Goal: Task Accomplishment & Management: Complete application form

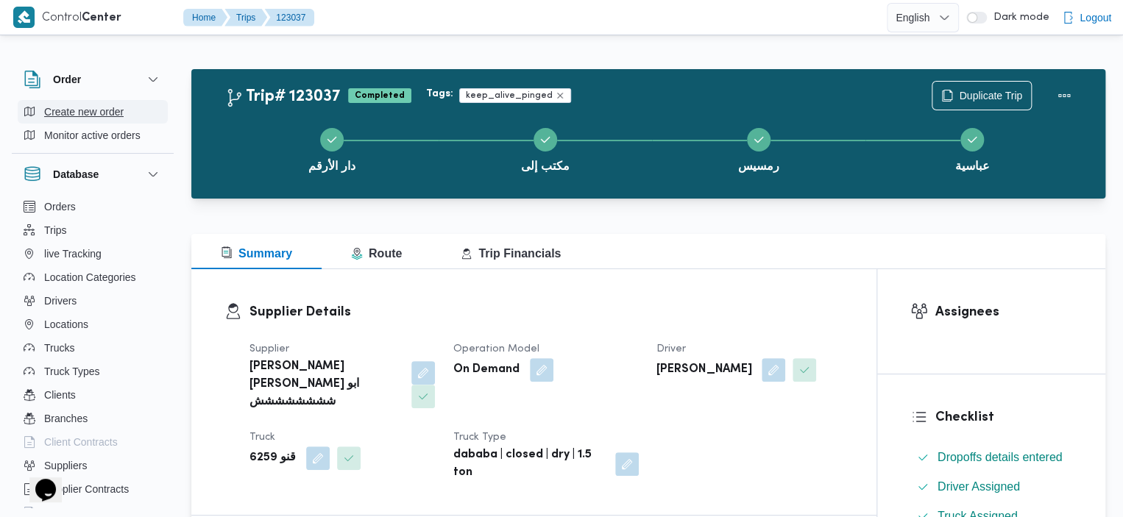
click at [69, 105] on span "Create new order" at bounding box center [83, 112] width 79 height 18
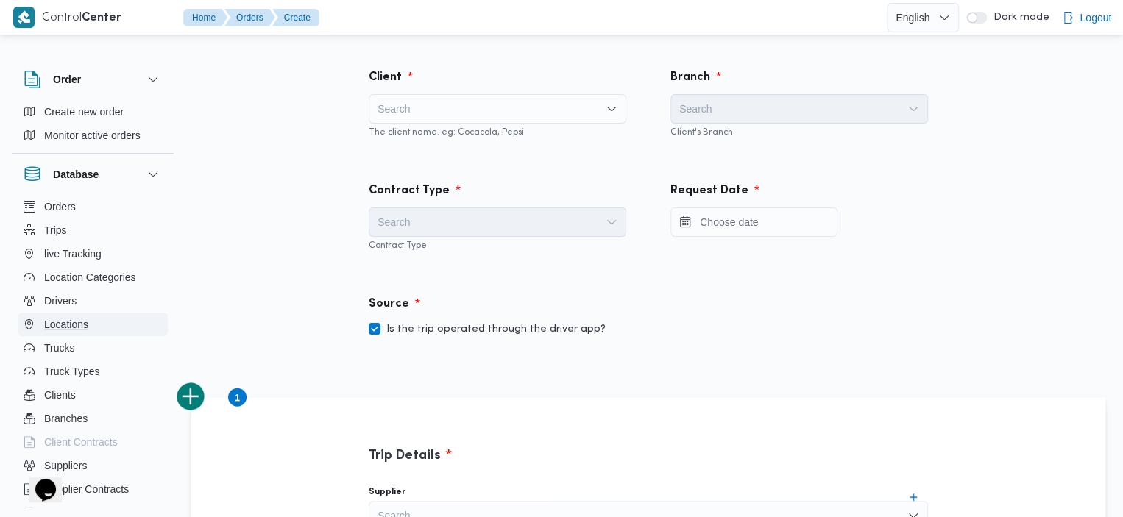
click at [99, 329] on button "Locations" at bounding box center [93, 325] width 150 height 24
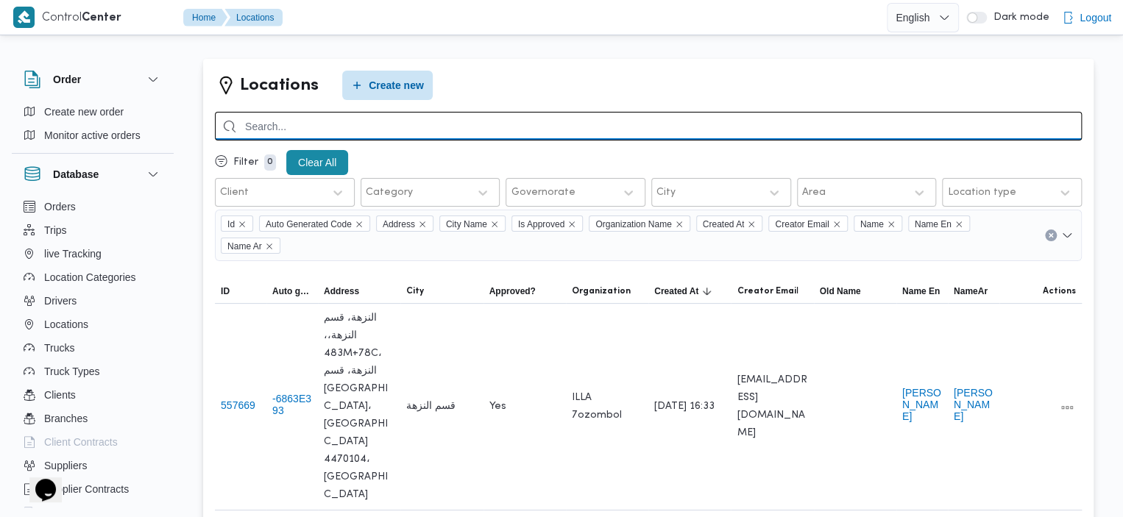
click at [438, 132] on input "search" at bounding box center [648, 126] width 867 height 29
type input "hers"
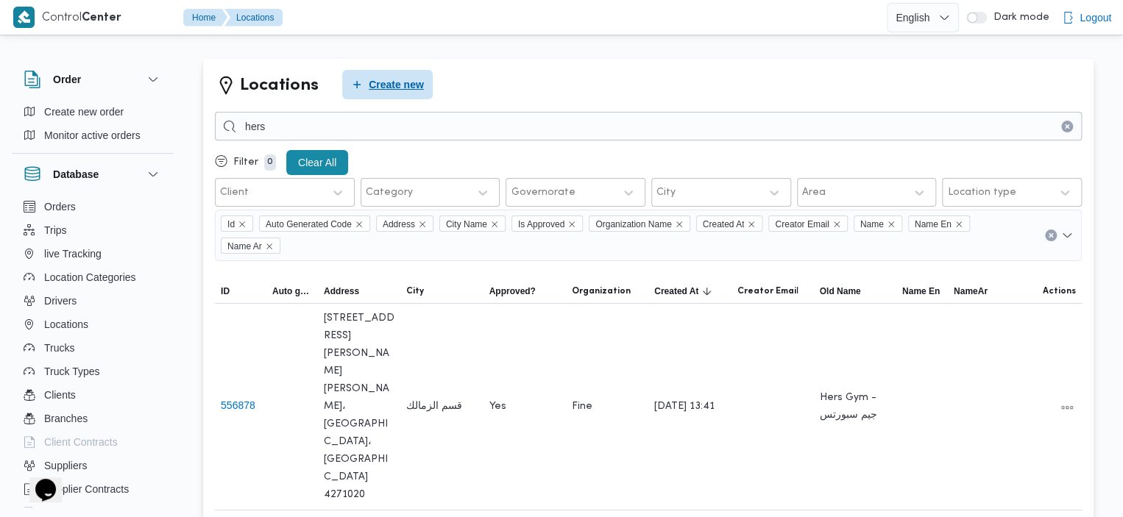
click at [366, 90] on span "Create new" at bounding box center [387, 84] width 90 height 29
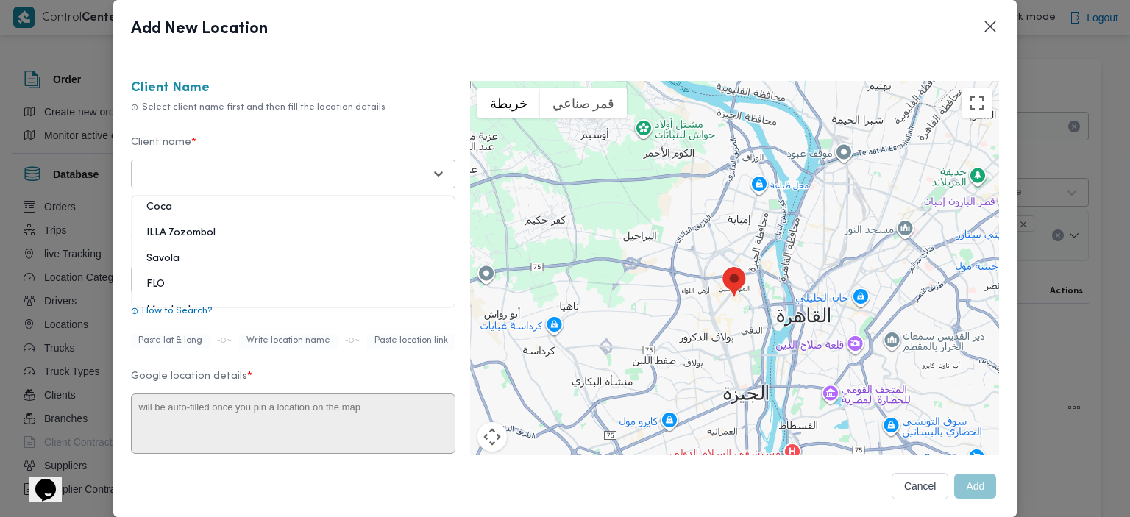
click at [324, 174] on div at bounding box center [280, 173] width 288 height 15
click at [257, 227] on div "ILLA 7ozombol" at bounding box center [293, 239] width 323 height 26
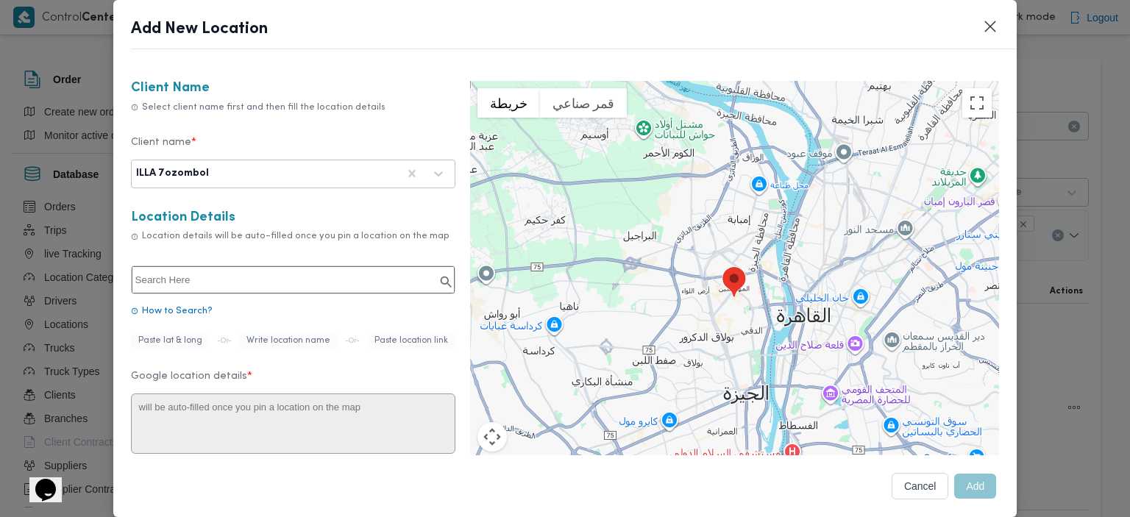
click at [263, 285] on input "text" at bounding box center [293, 279] width 323 height 27
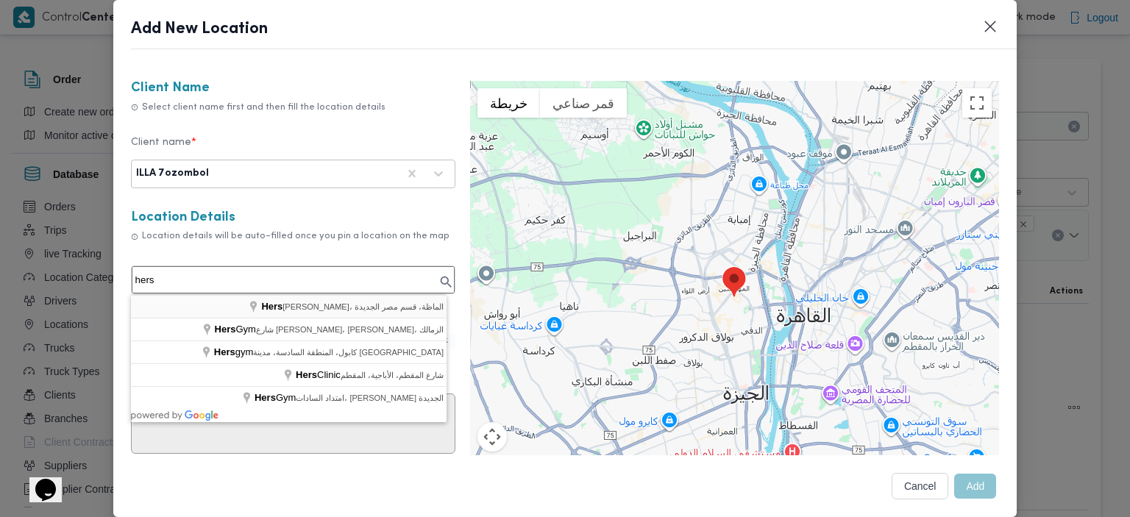
type input "Hers، [PERSON_NAME]، الماظة، قسم مصر الجديدة"
type textarea "[PERSON_NAME]، الماظة، قسم [GEOGRAPHIC_DATA]، [GEOGRAPHIC_DATA]‬ 4461130"
type input "Hers"
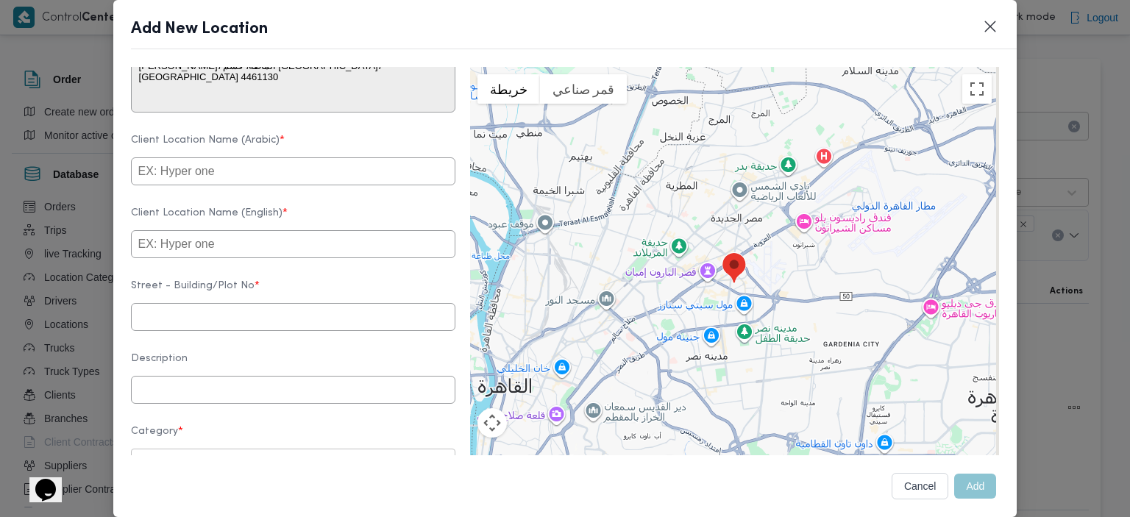
scroll to position [354, 0]
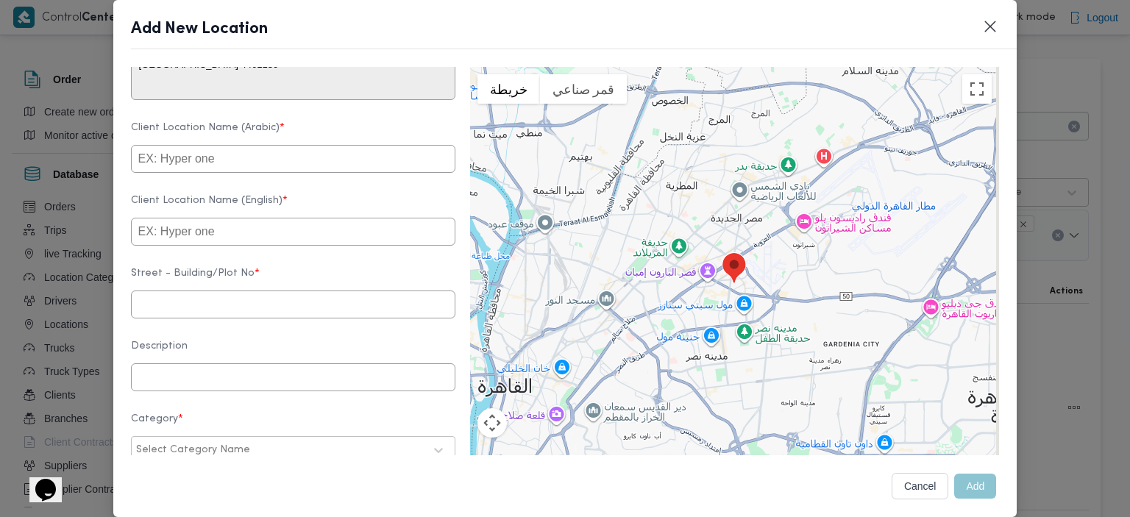
click at [271, 173] on input "text" at bounding box center [293, 159] width 324 height 28
click at [166, 244] on input "text" at bounding box center [293, 232] width 324 height 28
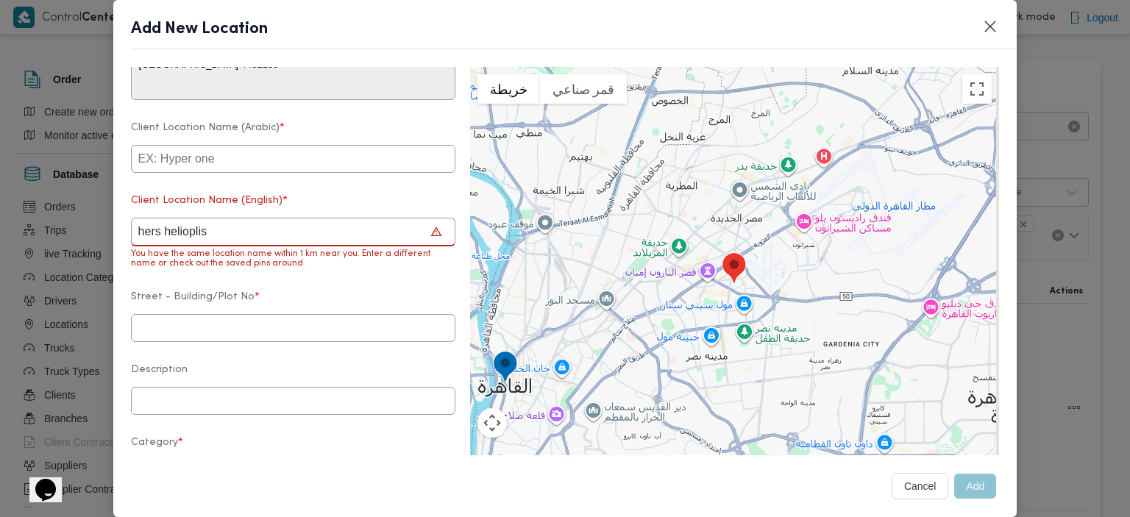
click at [193, 244] on input "hers helioplis" at bounding box center [293, 232] width 324 height 29
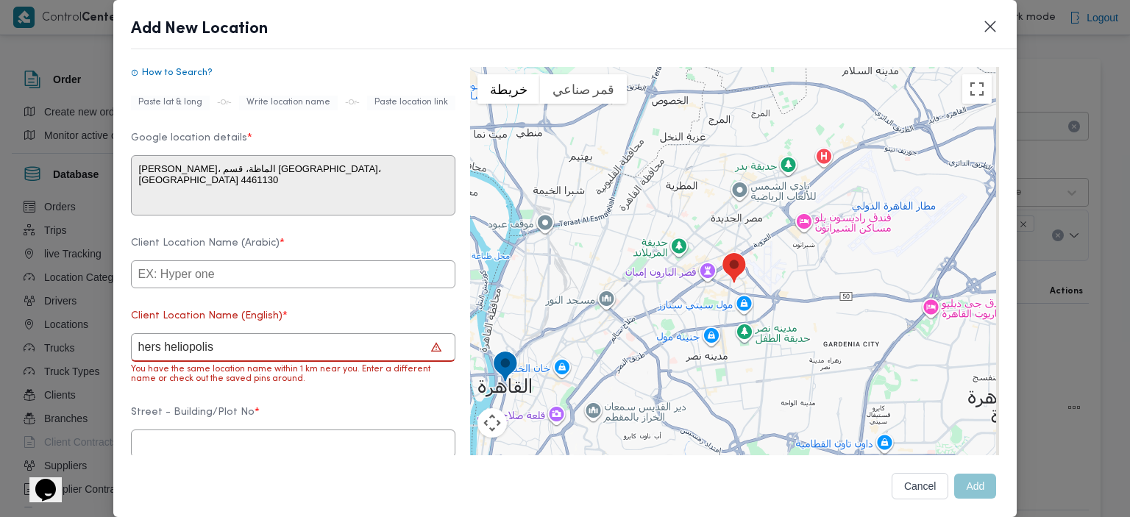
scroll to position [286, 0]
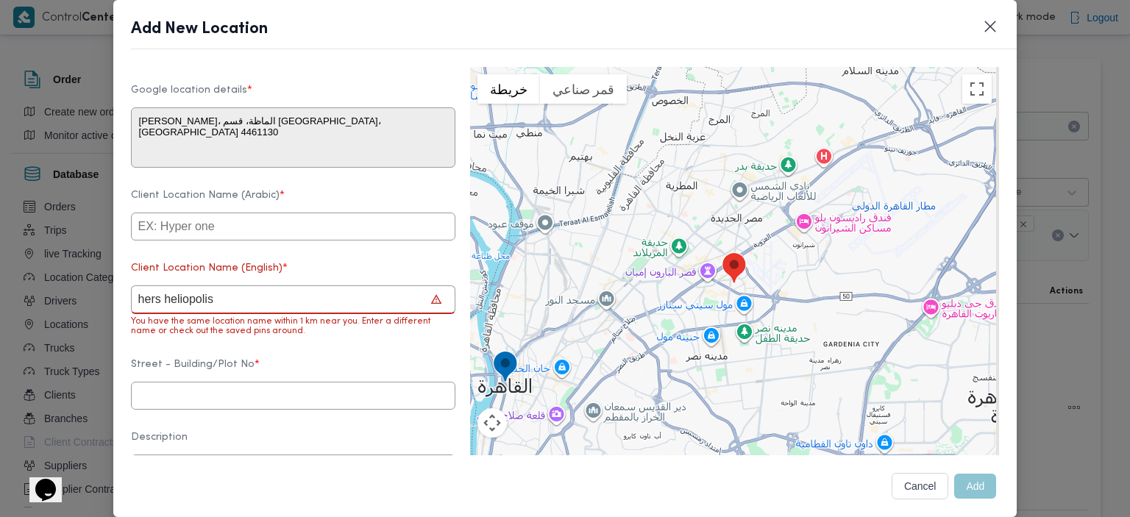
click at [195, 308] on input "hers heliopolis" at bounding box center [293, 299] width 324 height 29
type input "hers almaza"
click at [221, 241] on input "text" at bounding box center [293, 227] width 324 height 28
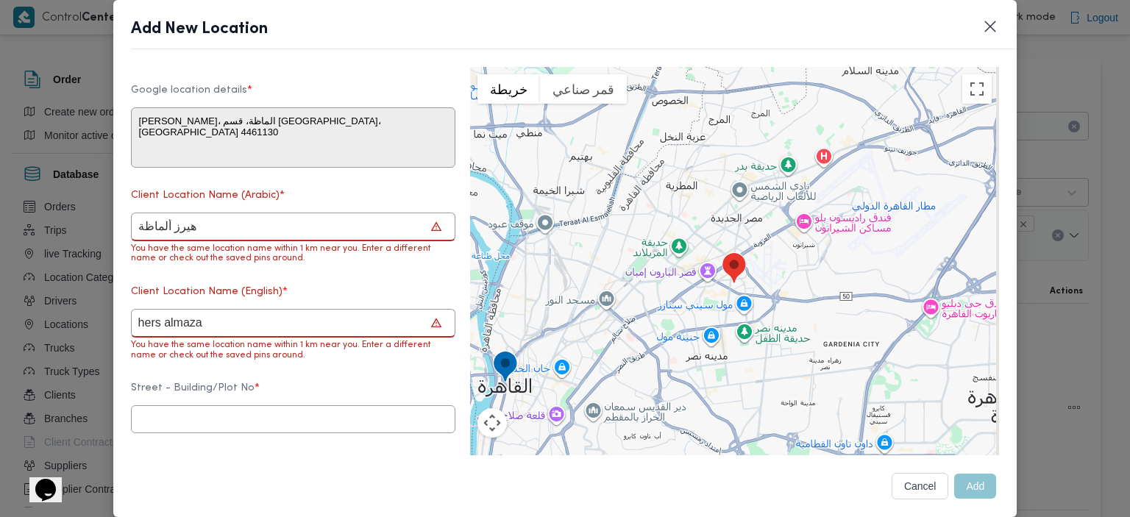
type input "هيرز ألماظة"
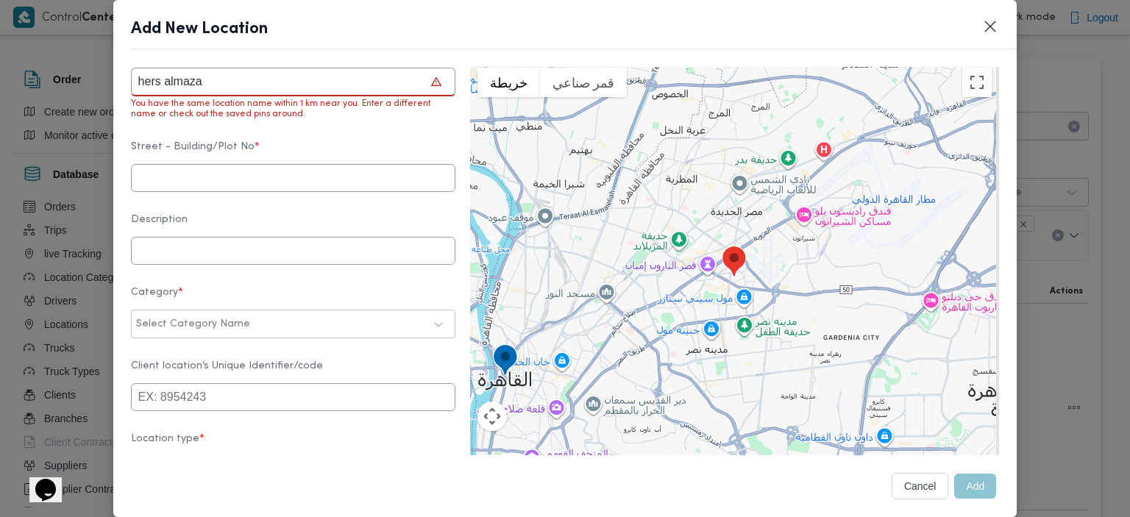
scroll to position [558, 0]
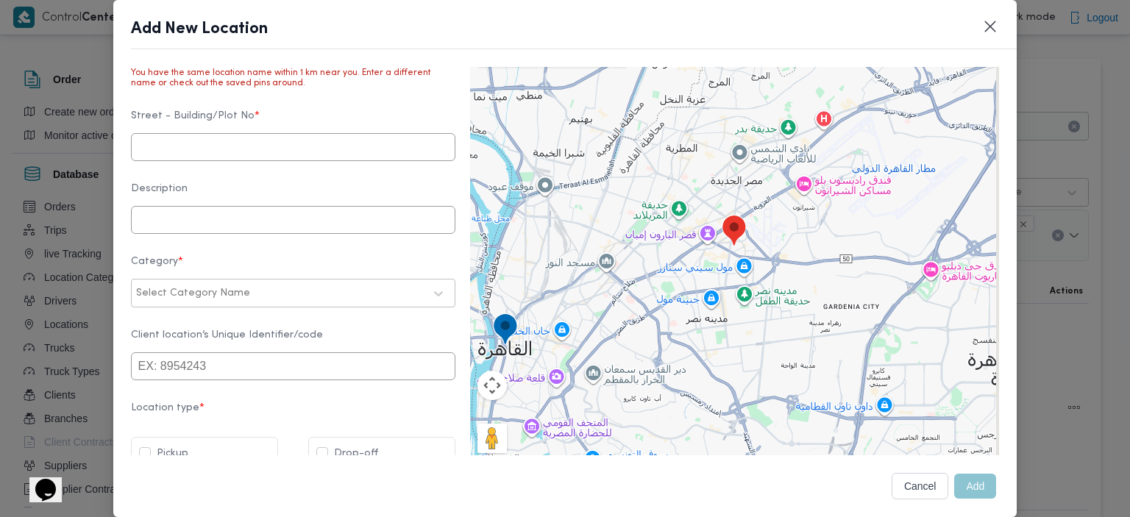
click at [219, 161] on input "text" at bounding box center [293, 147] width 324 height 28
type input "ه"
type input "ألماظة"
click at [235, 304] on div "Select Category Name" at bounding box center [280, 293] width 291 height 21
click at [219, 343] on div "مصانع و مخازن" at bounding box center [293, 332] width 323 height 26
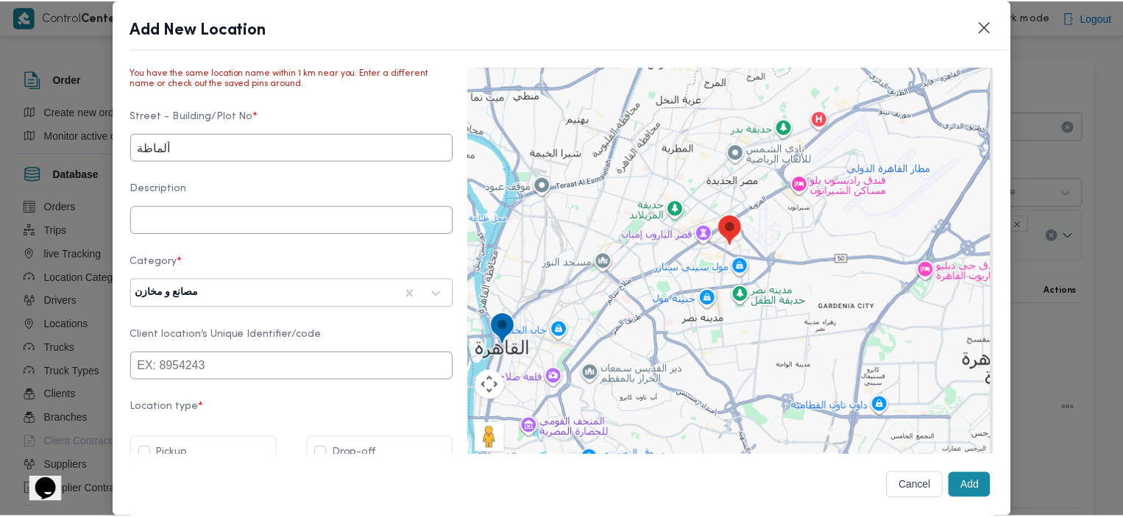
scroll to position [594, 0]
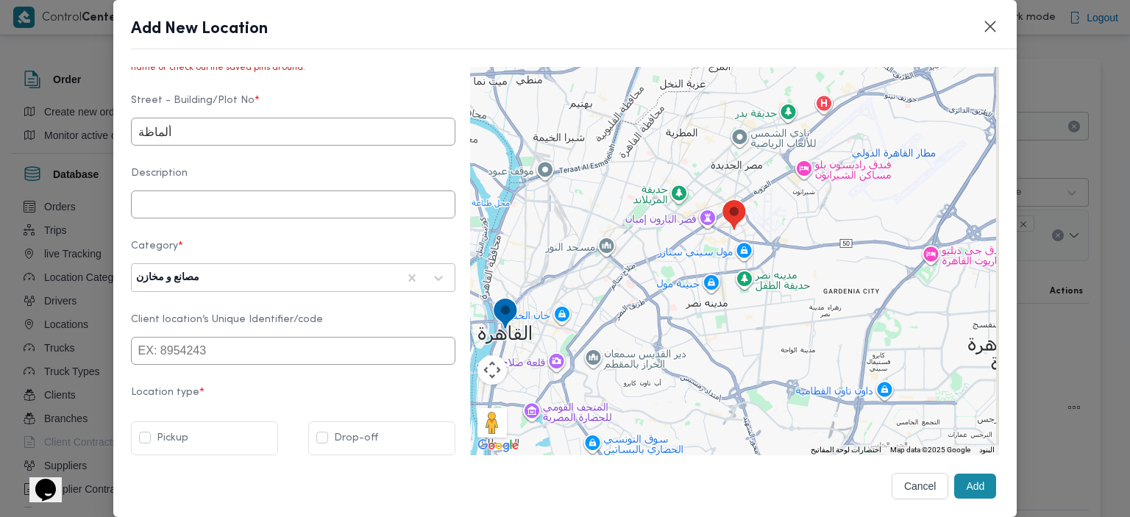
click at [316, 438] on label "Drop-off" at bounding box center [347, 439] width 62 height 18
checkbox input "true"
click at [968, 488] on button "Add" at bounding box center [975, 486] width 42 height 25
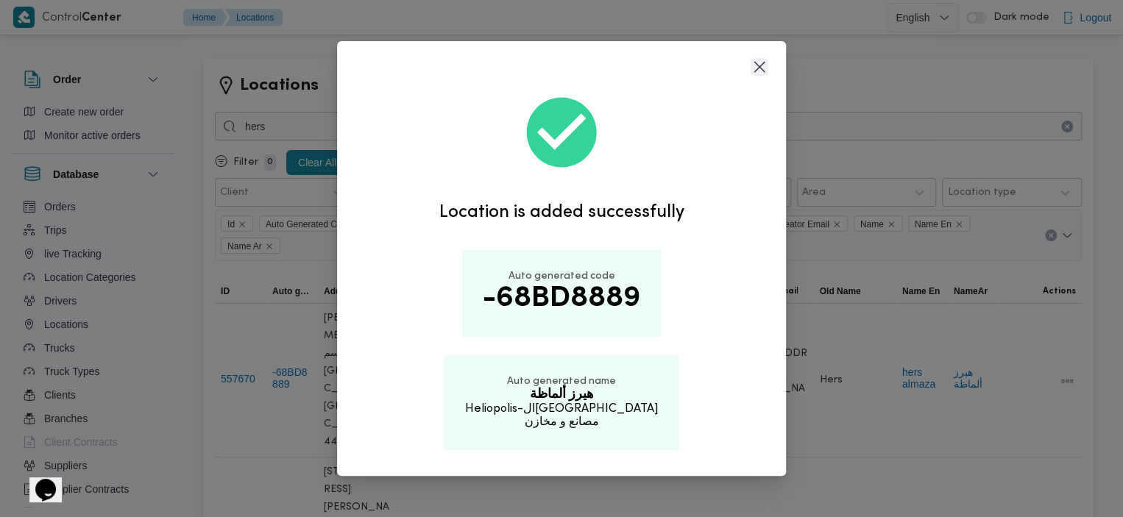
click at [762, 67] on button "Closes this modal window" at bounding box center [759, 67] width 18 height 18
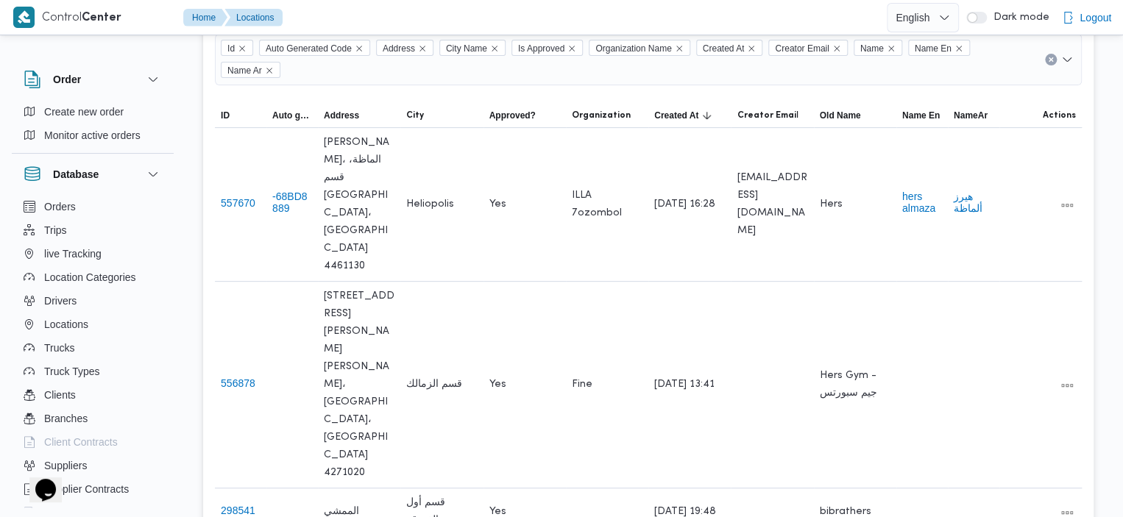
scroll to position [0, 0]
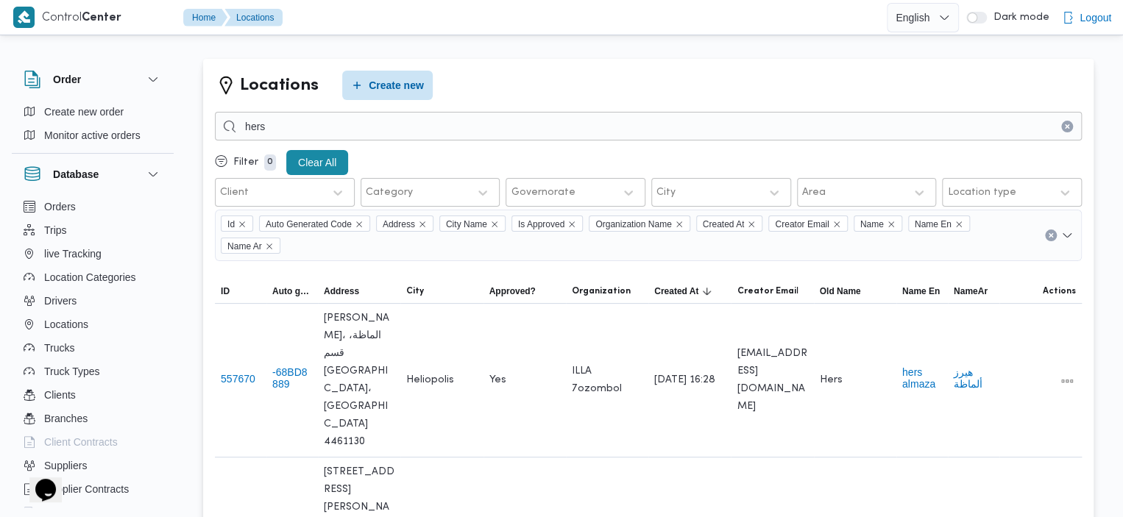
click at [1068, 127] on icon "Clear input" at bounding box center [1067, 126] width 4 height 4
click at [85, 109] on span "Create new order" at bounding box center [83, 112] width 79 height 18
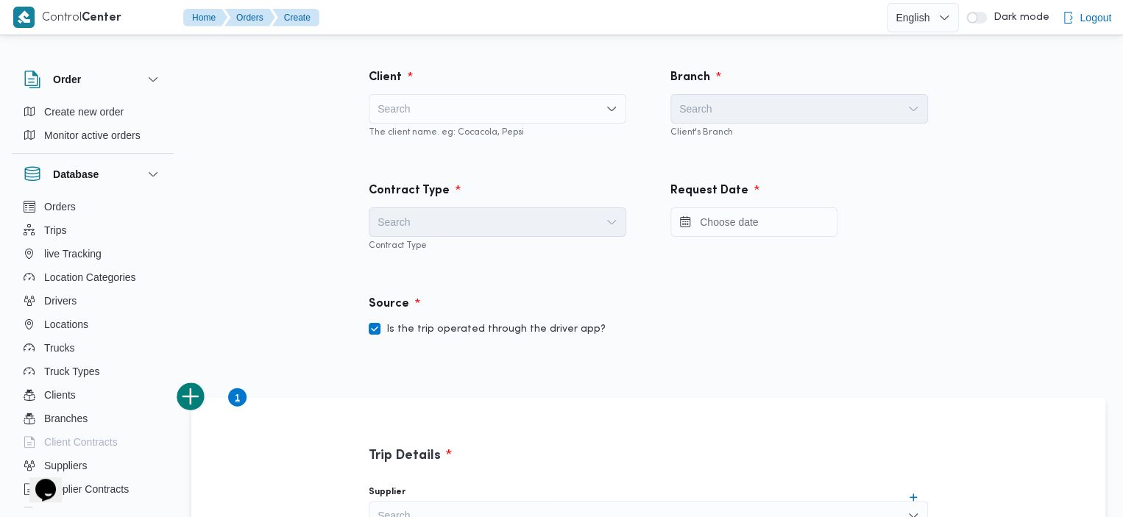
click at [524, 114] on div "Search" at bounding box center [497, 108] width 257 height 29
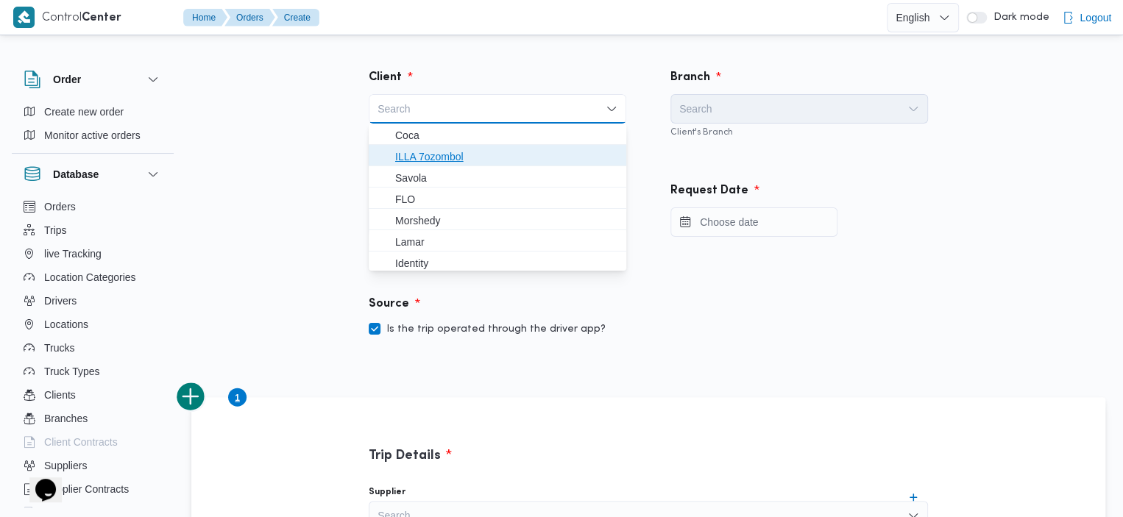
click at [489, 162] on span "ILLA 7ozombol" at bounding box center [506, 157] width 222 height 18
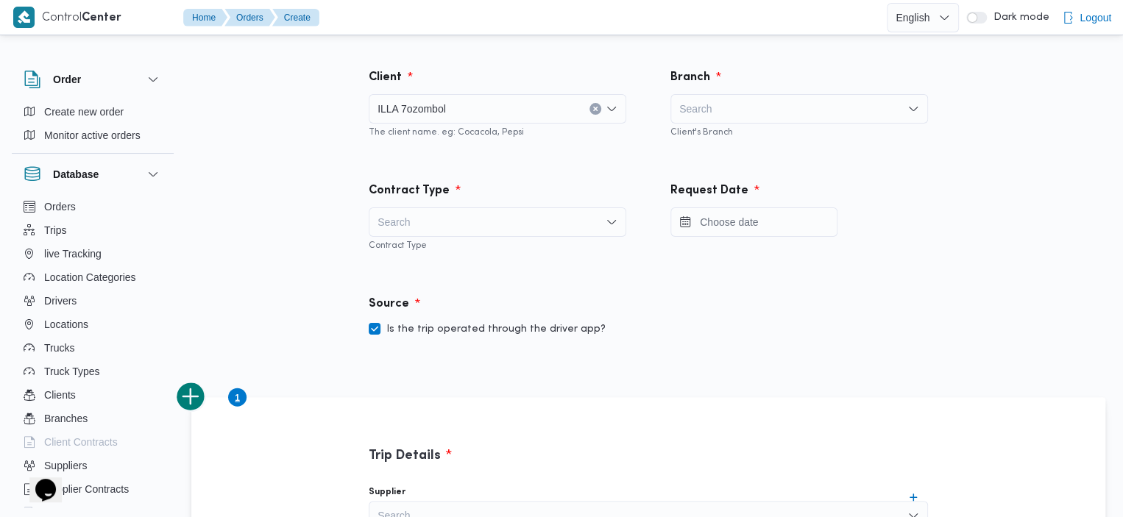
click at [751, 98] on div "Search" at bounding box center [798, 108] width 257 height 29
type input "مكتب"
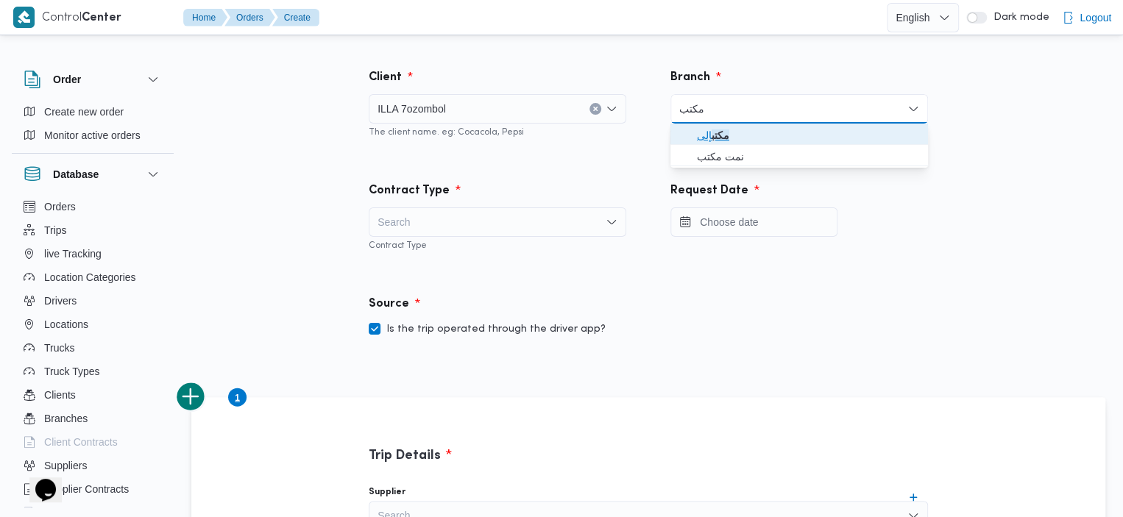
click at [709, 135] on span "مكتب إلى" at bounding box center [808, 136] width 222 height 18
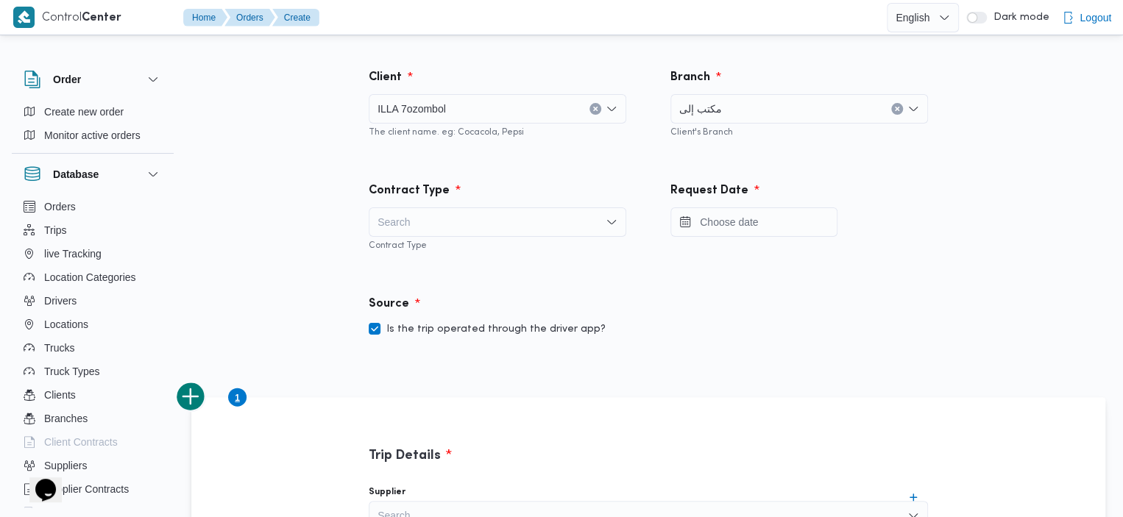
click at [486, 216] on div "Search" at bounding box center [497, 221] width 257 height 29
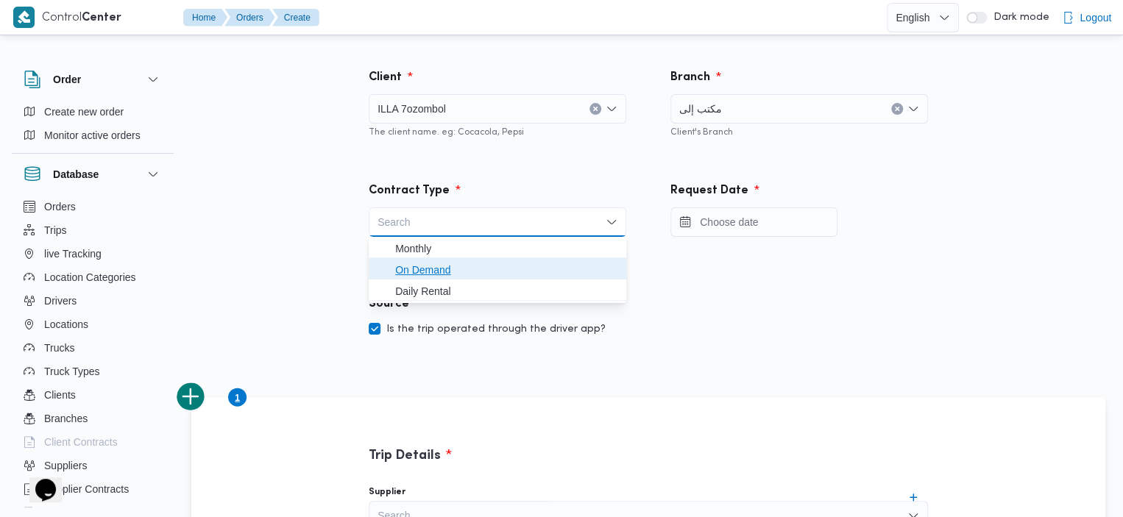
click at [421, 276] on span "On Demand" at bounding box center [506, 270] width 222 height 18
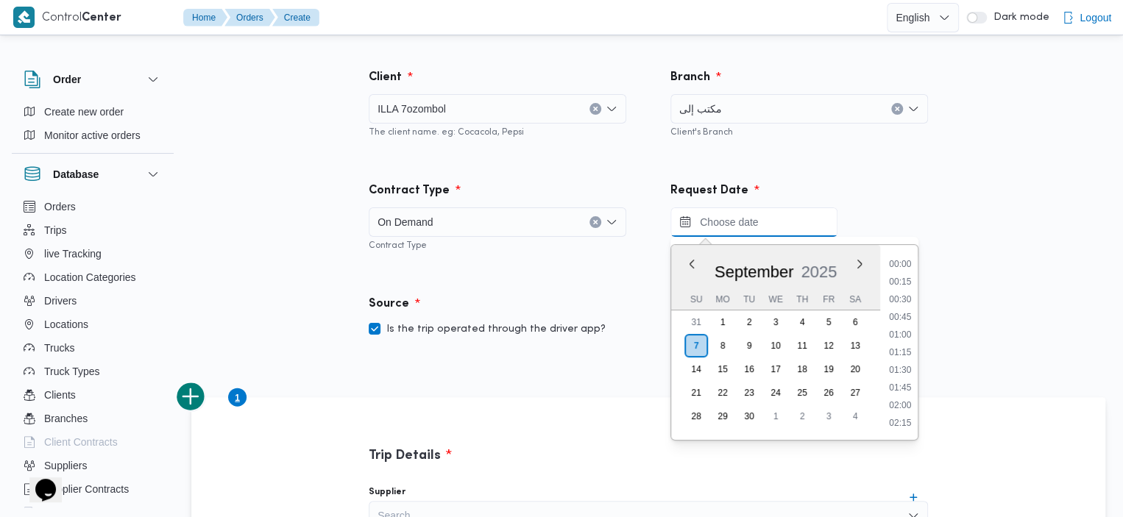
scroll to position [1076, 0]
click at [780, 215] on input "Press the down key to enter a popover containing a calendar. Press the escape k…" at bounding box center [753, 221] width 167 height 29
click at [892, 351] on li "16:30" at bounding box center [900, 353] width 35 height 15
type input "[DATE] 16:30"
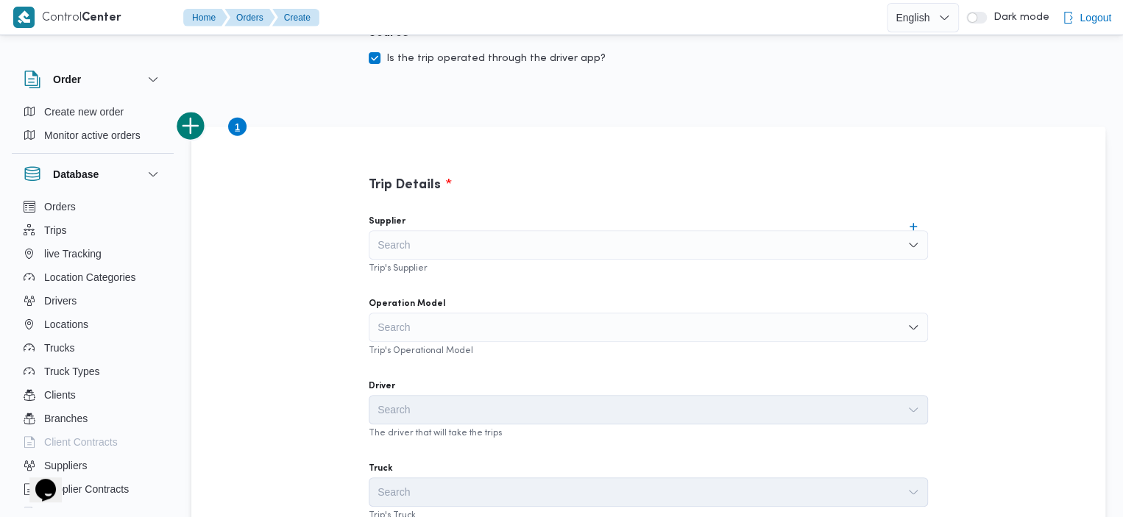
scroll to position [273, 0]
click at [727, 250] on div "Search" at bounding box center [648, 242] width 559 height 29
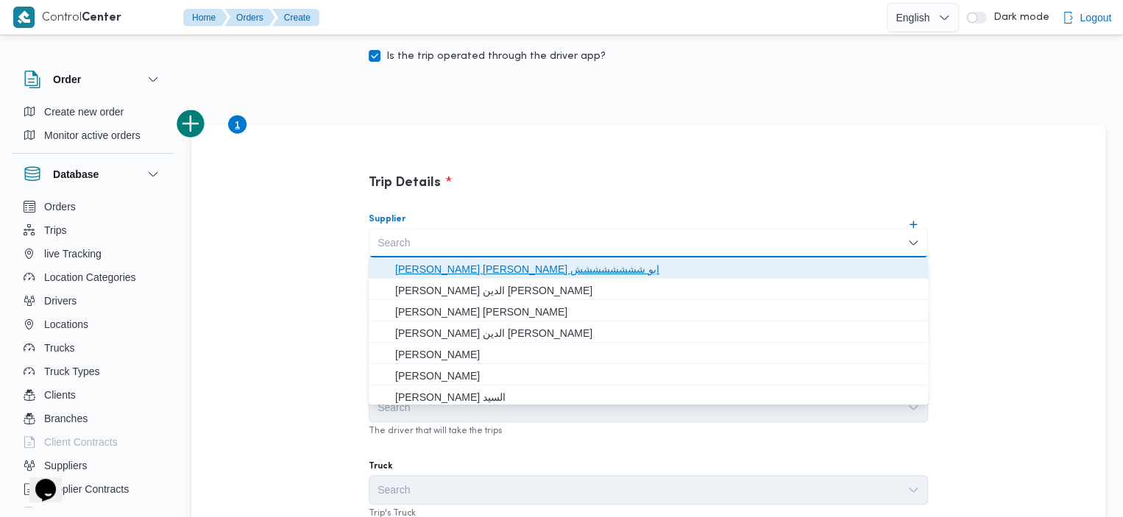
click at [571, 271] on span "[PERSON_NAME] [PERSON_NAME] ابو شششششششش" at bounding box center [657, 269] width 524 height 18
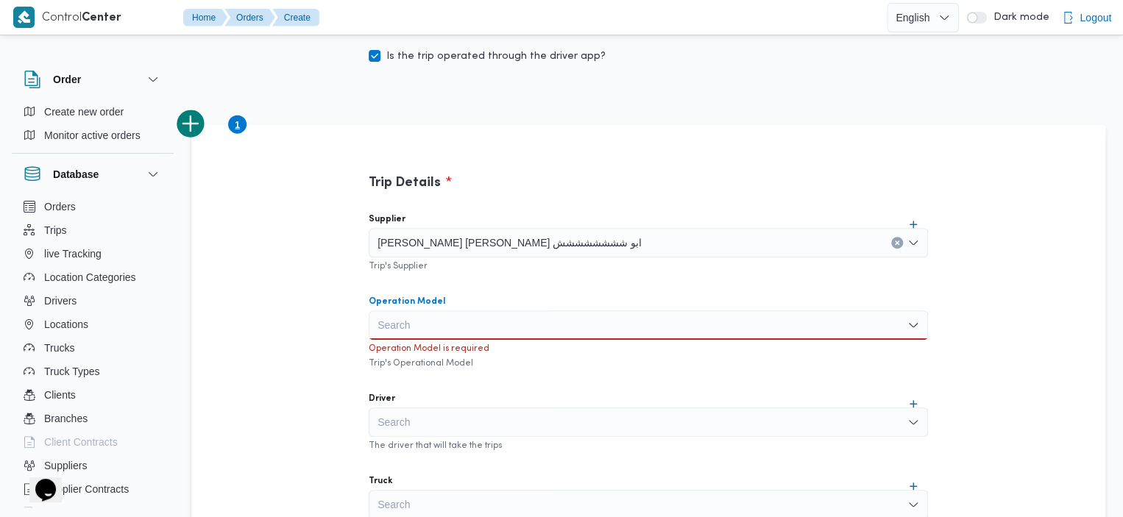
click at [513, 324] on div "Search" at bounding box center [648, 324] width 559 height 29
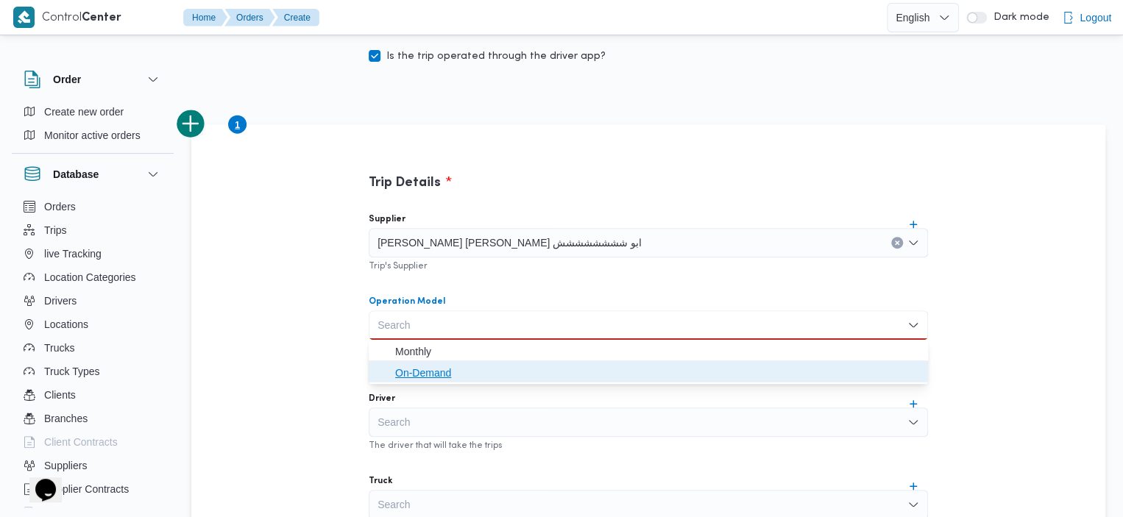
click at [452, 373] on span "On-Demand" at bounding box center [657, 373] width 524 height 18
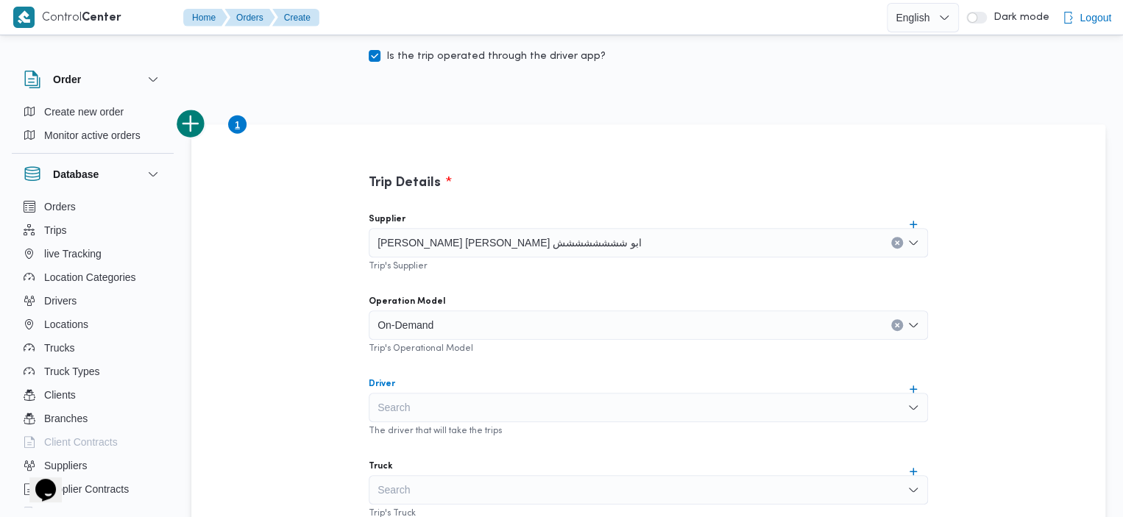
click at [465, 411] on div "Search" at bounding box center [648, 407] width 559 height 29
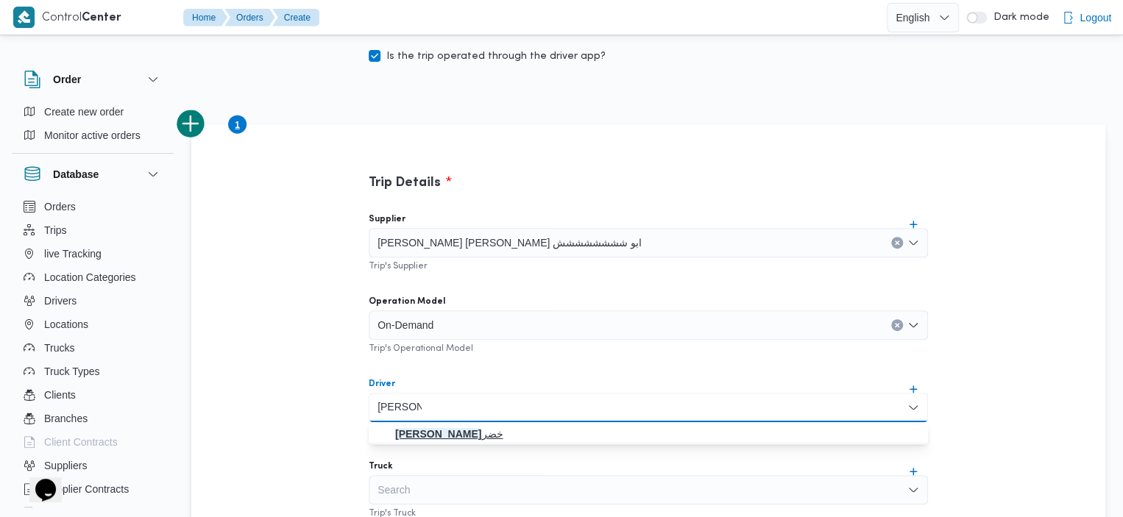
type input "[PERSON_NAME]"
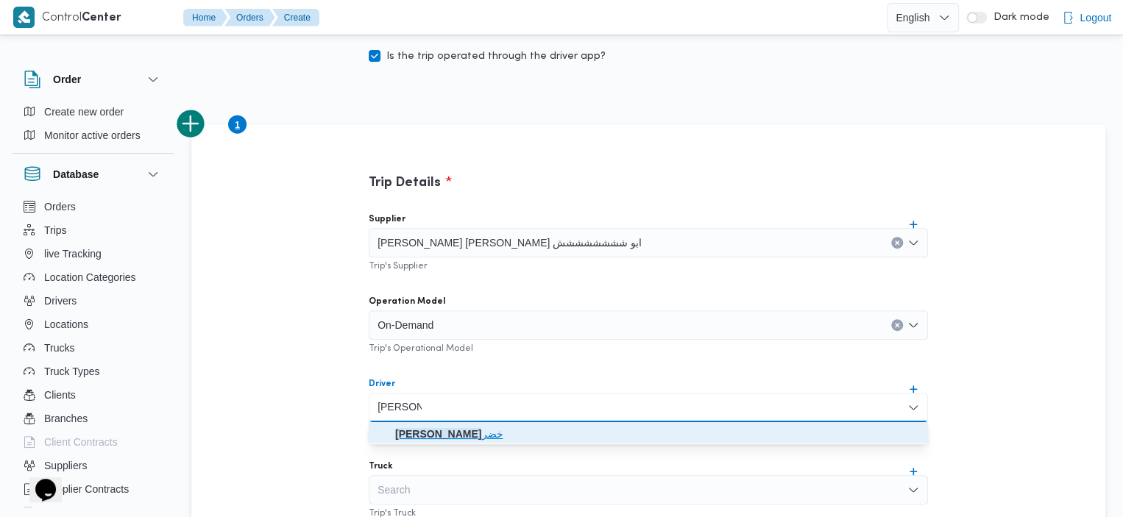
click at [418, 437] on mark "[PERSON_NAME]" at bounding box center [438, 434] width 86 height 12
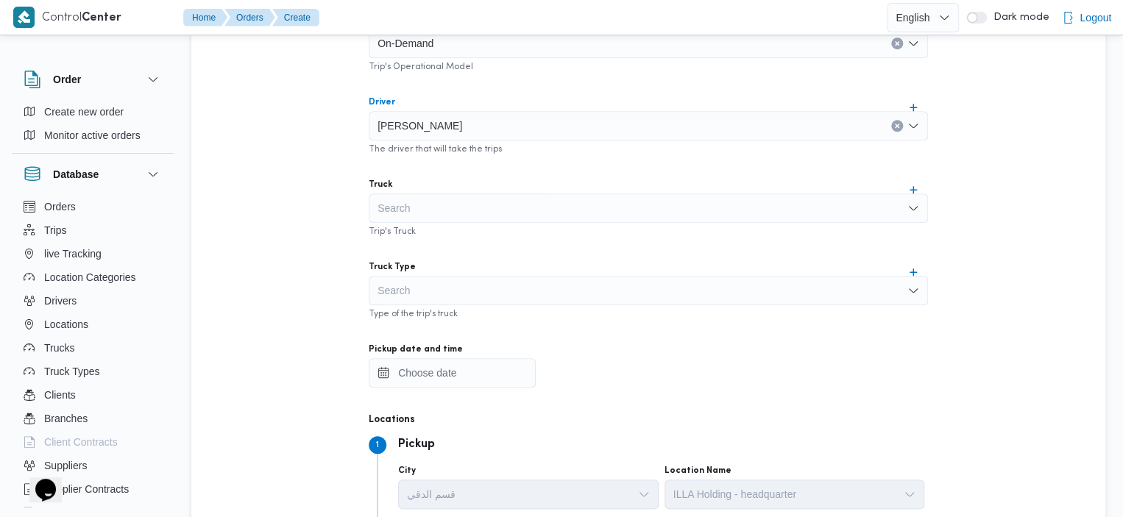
scroll to position [568, 0]
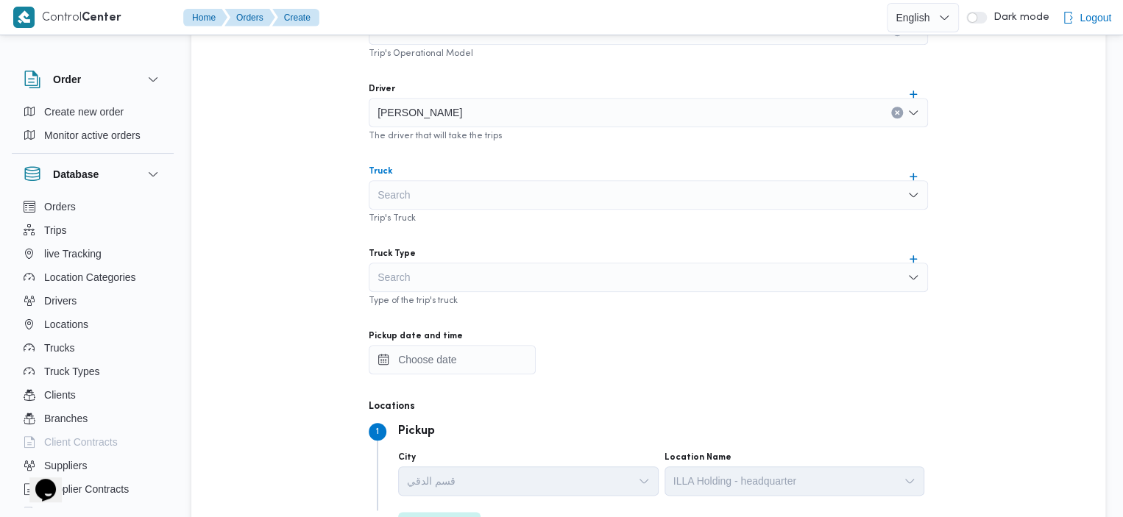
click at [638, 188] on div "Search" at bounding box center [648, 194] width 559 height 29
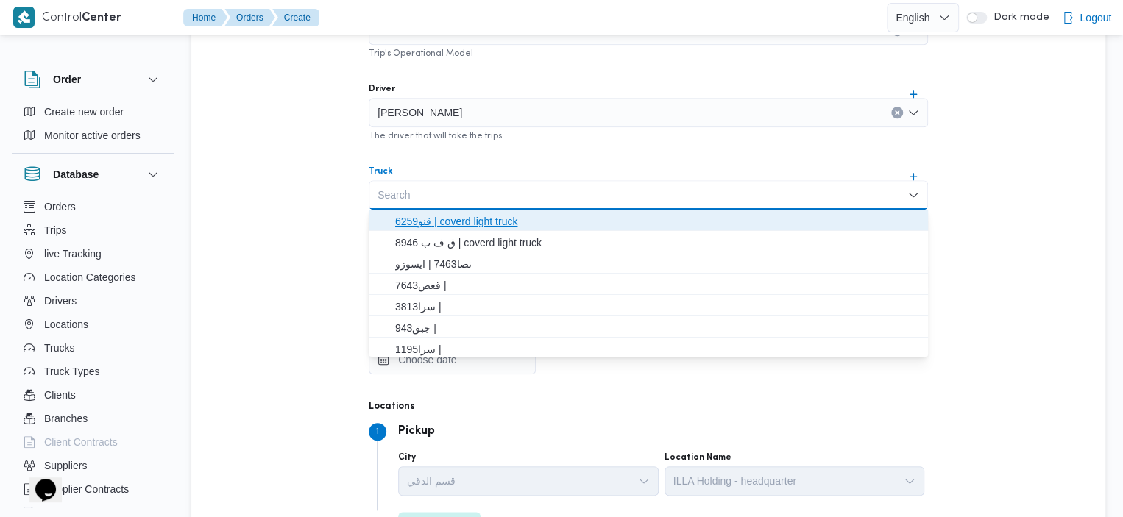
click at [477, 222] on span "قنو6259 | coverd light truck" at bounding box center [657, 222] width 524 height 18
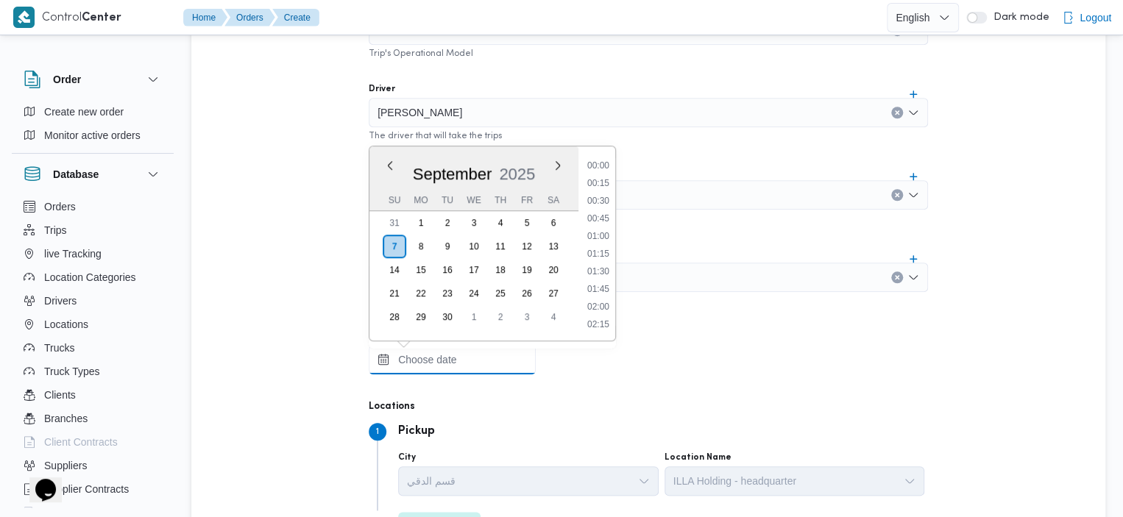
click at [442, 365] on input "Pickup date and time" at bounding box center [452, 359] width 167 height 29
click at [595, 292] on li "17:00" at bounding box center [598, 289] width 34 height 15
type input "[DATE] 17:00"
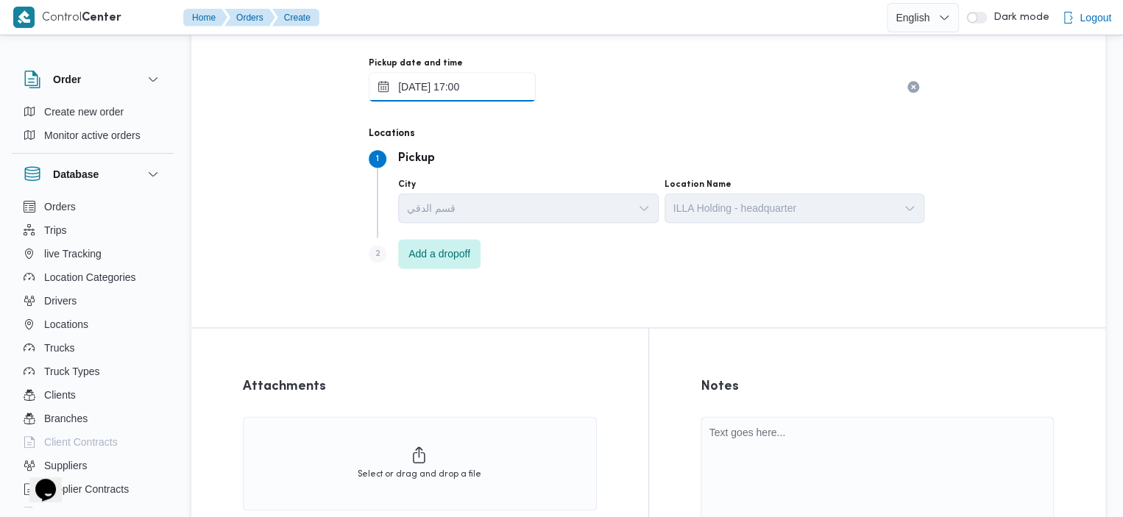
scroll to position [839, 0]
click at [449, 246] on span "Add a dropoff" at bounding box center [439, 255] width 82 height 29
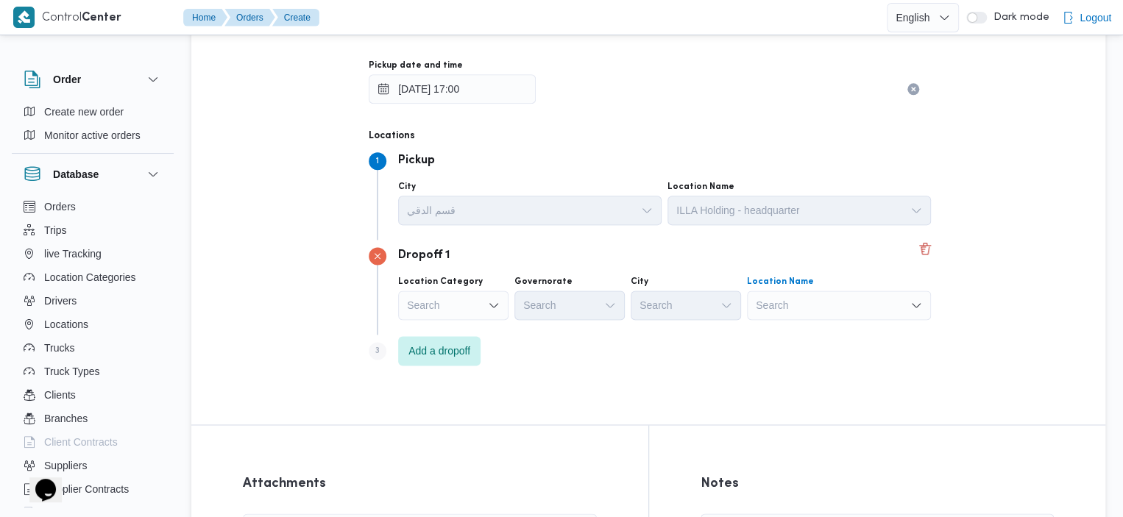
click at [815, 302] on div "Search" at bounding box center [839, 305] width 184 height 29
type input "her"
click at [830, 332] on mark "Her" at bounding box center [837, 332] width 17 height 12
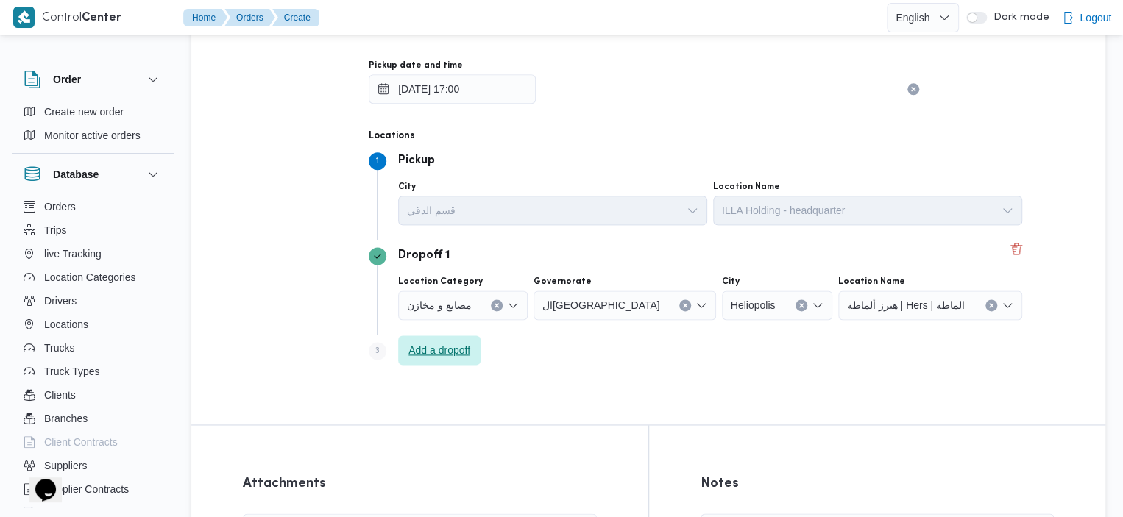
click at [441, 357] on span "Add a dropoff" at bounding box center [439, 350] width 62 height 18
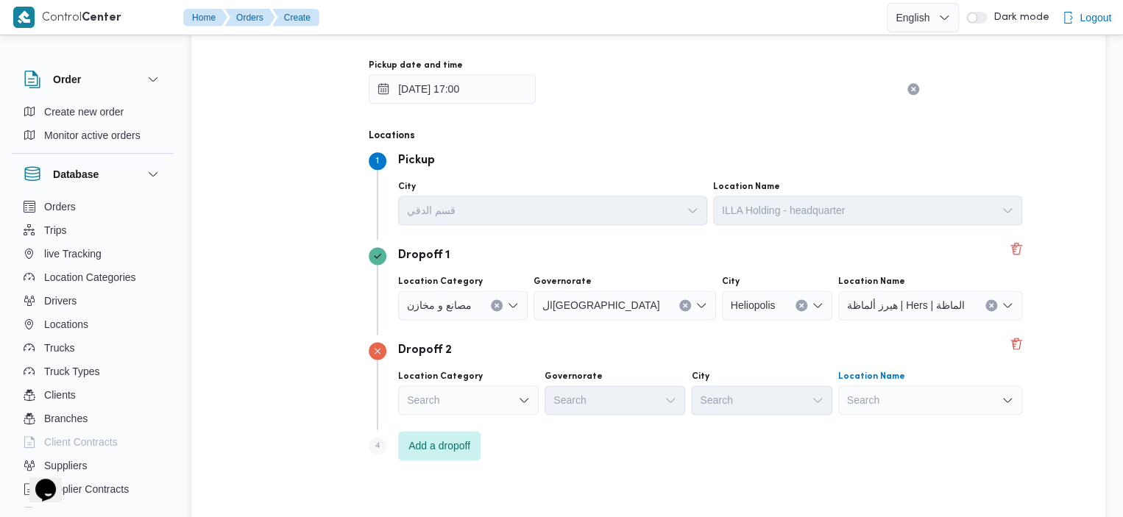
click at [839, 405] on div "Search" at bounding box center [930, 400] width 184 height 29
type input "ramsis"
click at [823, 424] on span "رمسيس | رمسيس | الجيارة" at bounding box center [866, 427] width 149 height 18
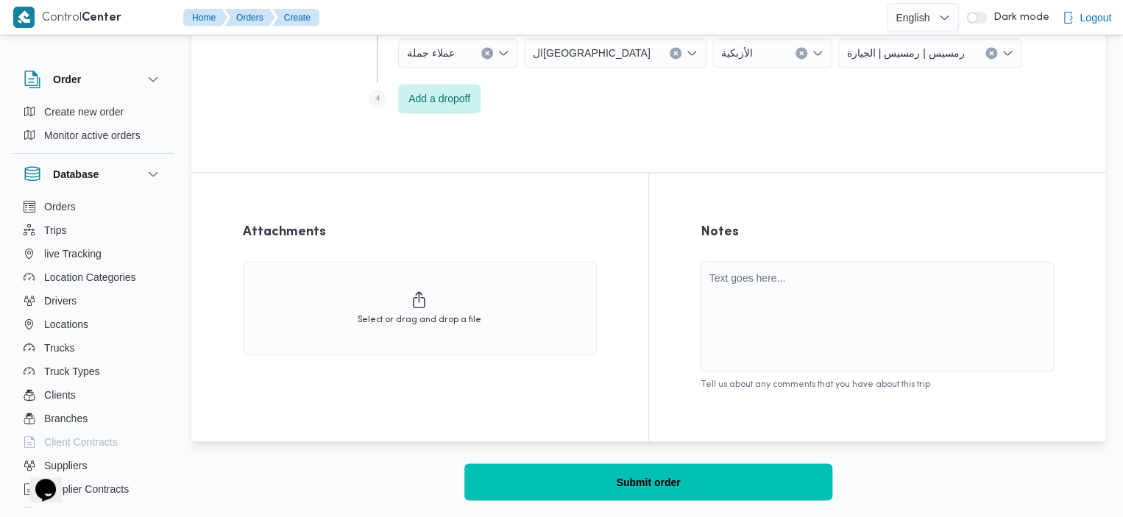
scroll to position [1162, 0]
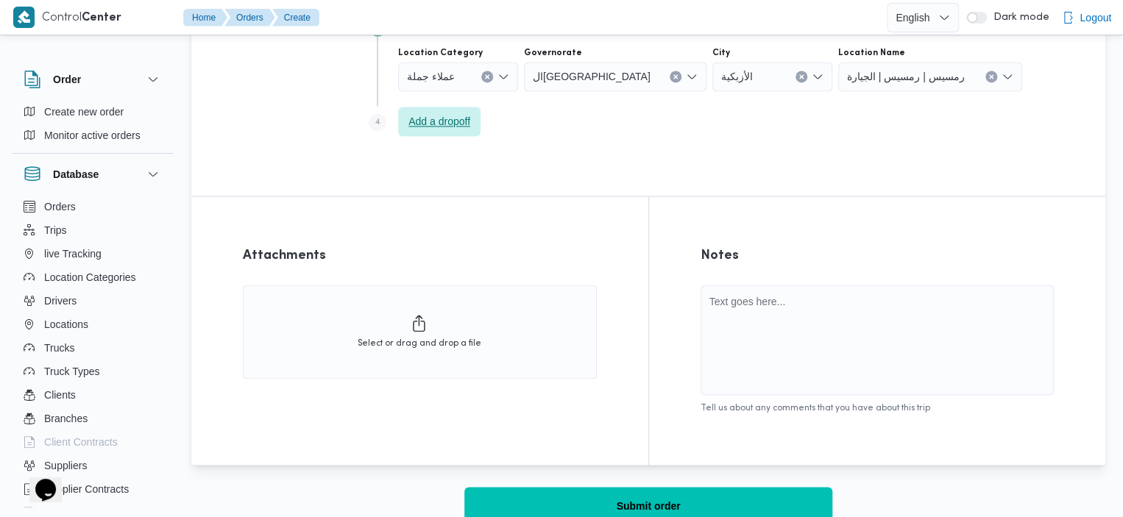
click at [441, 129] on span "Add a dropoff" at bounding box center [439, 121] width 82 height 29
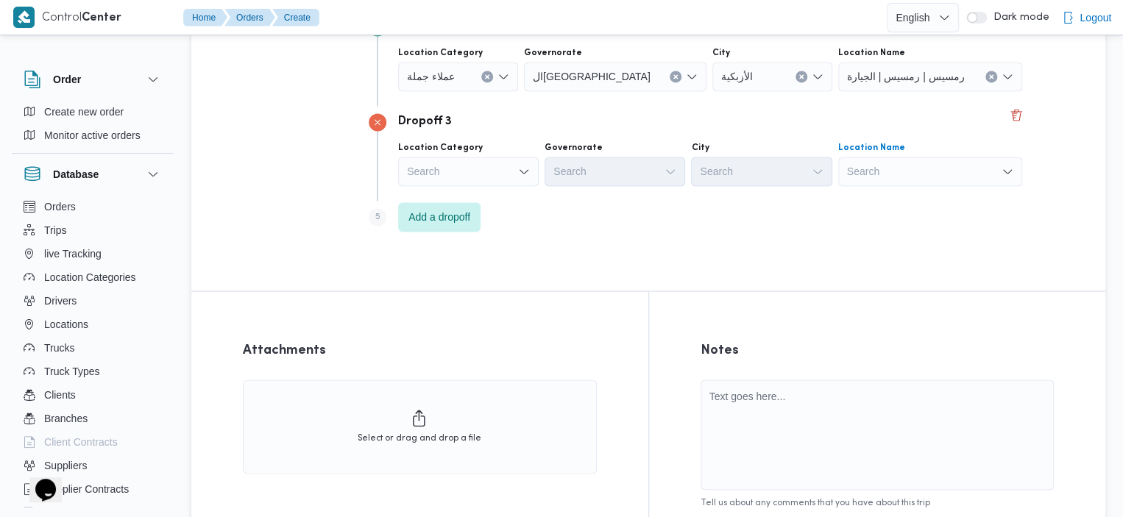
click at [842, 174] on div "Search" at bounding box center [930, 171] width 184 height 29
type input "u"
type input "عباسية"
click at [845, 189] on span "عباسية | [GEOGRAPHIC_DATA] | [DEMOGRAPHIC_DATA]" at bounding box center [866, 198] width 149 height 18
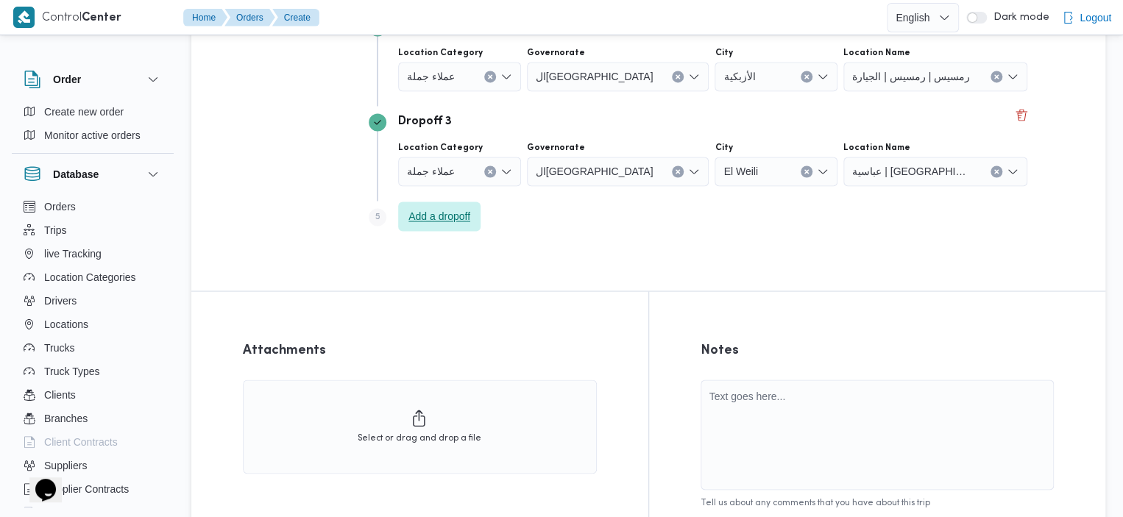
click at [433, 220] on span "Add a dropoff" at bounding box center [439, 216] width 62 height 18
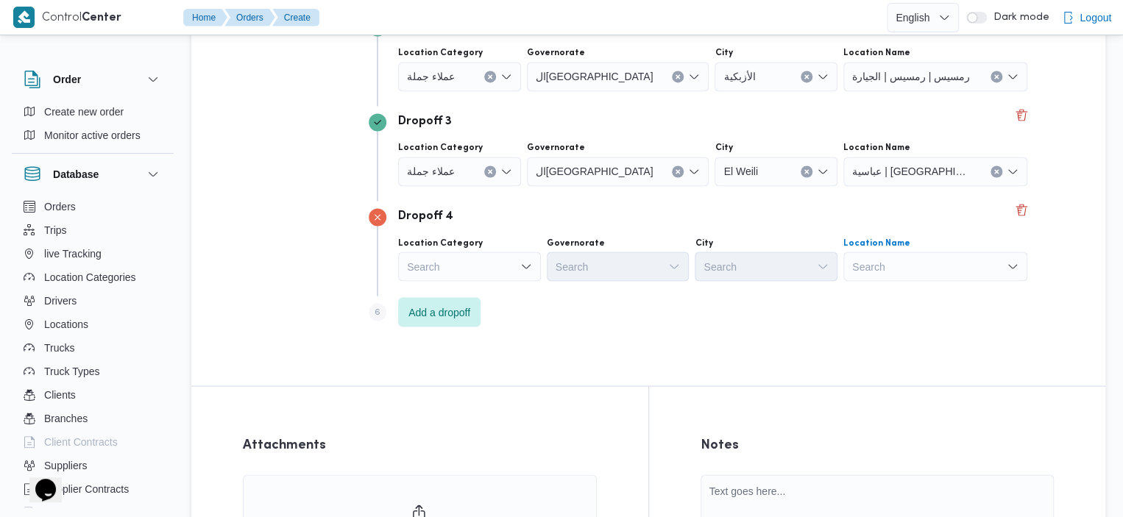
click at [859, 264] on div "Search" at bounding box center [935, 266] width 184 height 29
type input "دار"
click at [823, 296] on span "دار الأرقم | | المنطقة السادسة" at bounding box center [866, 293] width 149 height 18
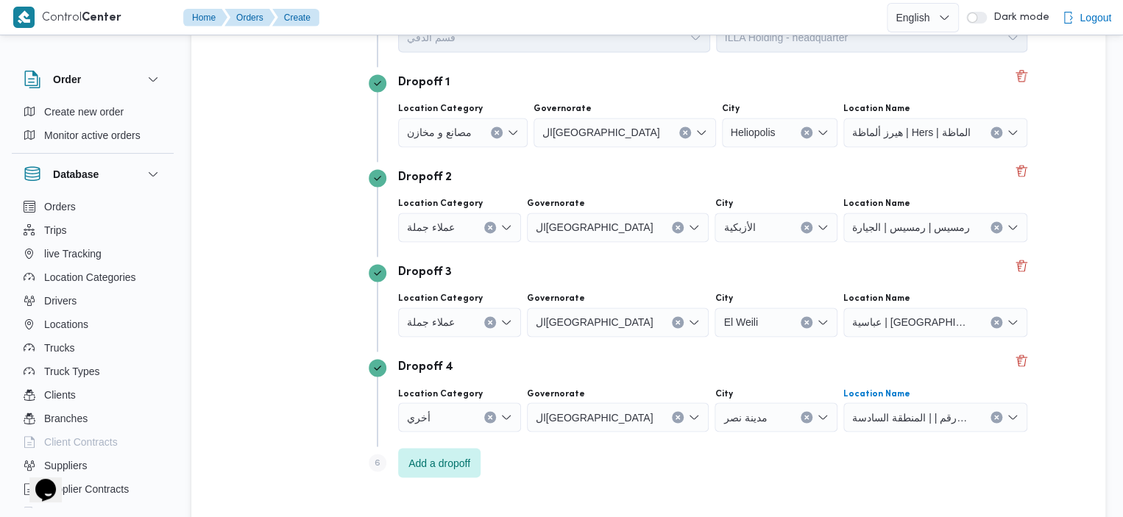
scroll to position [1015, 0]
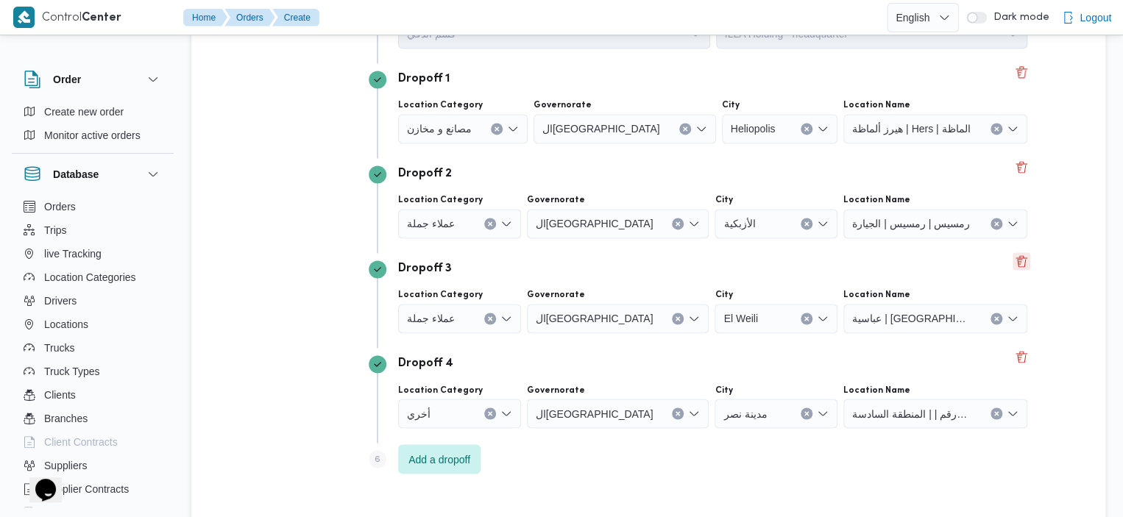
click at [1012, 258] on button "Delete" at bounding box center [1021, 261] width 18 height 18
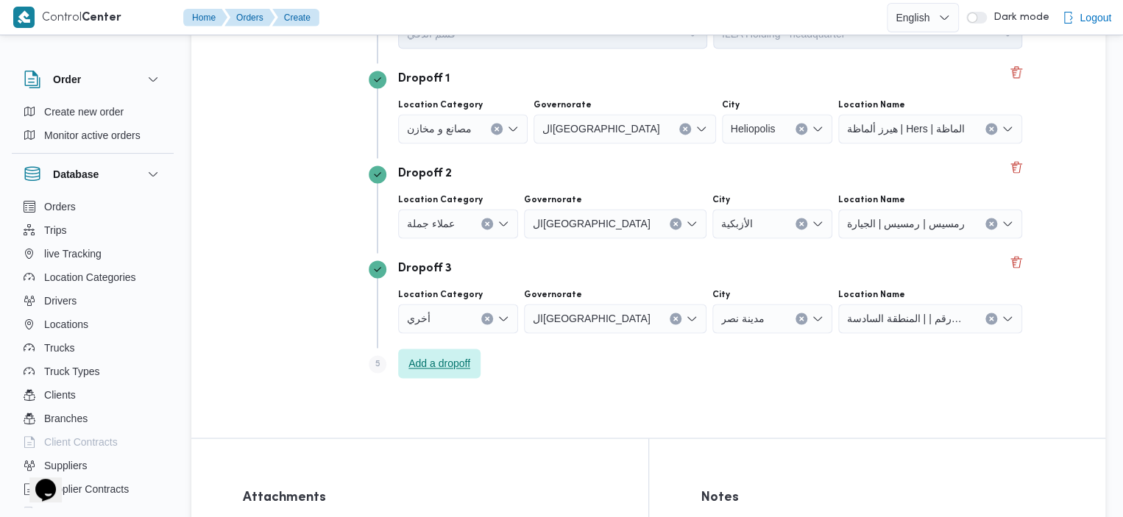
click at [441, 360] on span "Add a dropoff" at bounding box center [439, 364] width 62 height 18
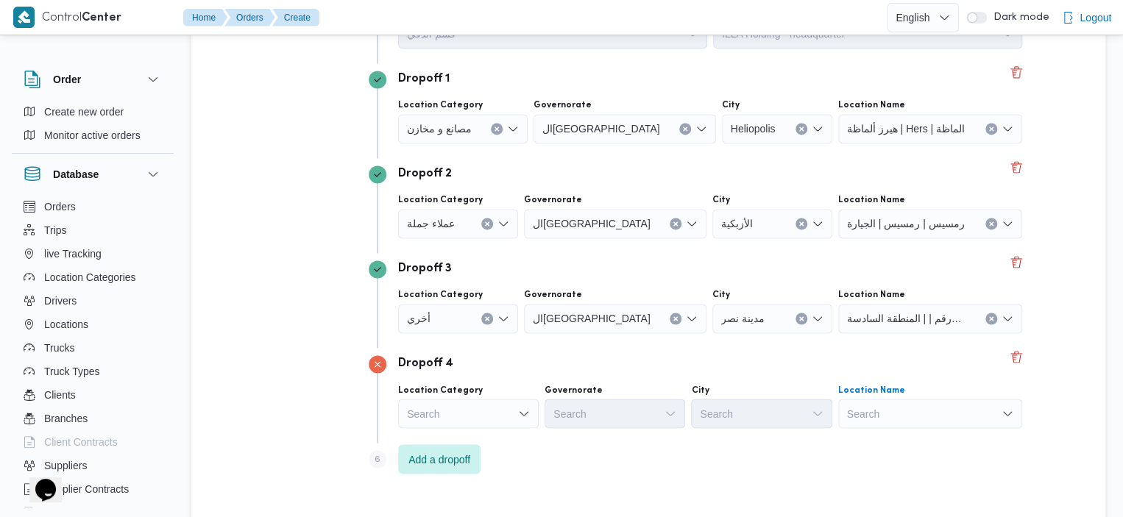
click at [839, 413] on div "Search" at bounding box center [930, 413] width 184 height 29
type input "عباسية"
click at [820, 444] on span "عباسية | [GEOGRAPHIC_DATA] | [DEMOGRAPHIC_DATA]" at bounding box center [866, 440] width 149 height 18
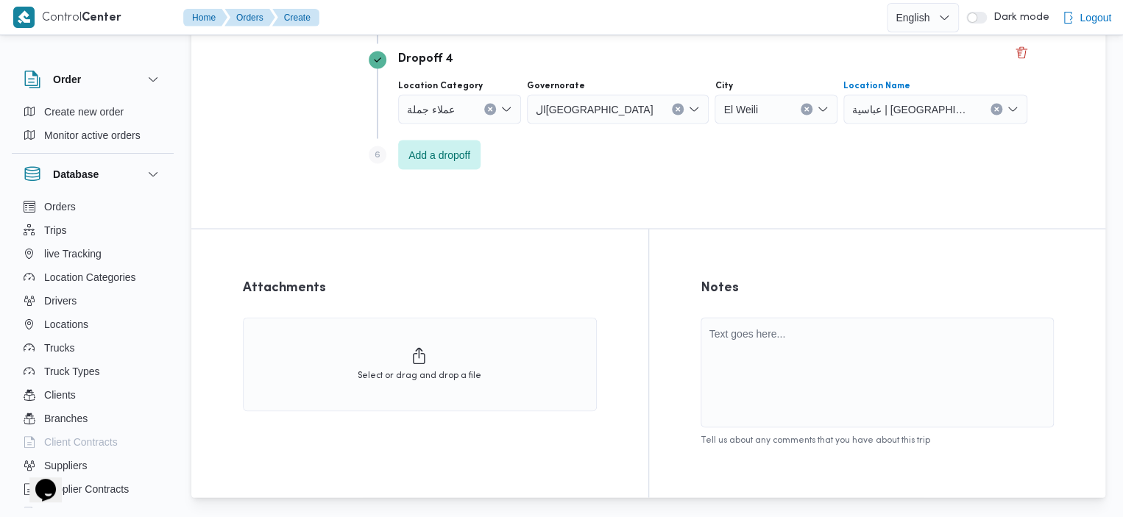
scroll to position [1376, 0]
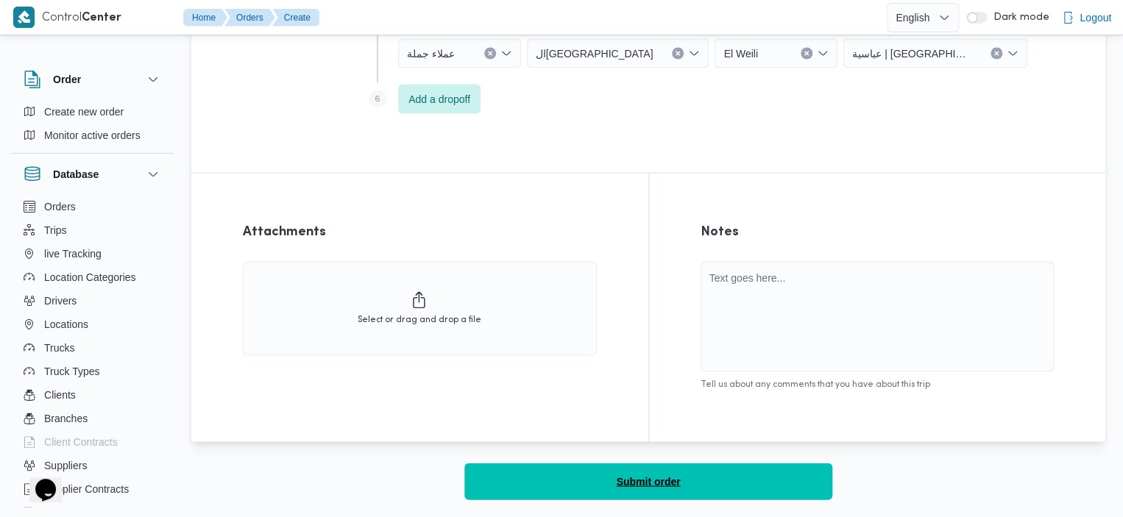
click at [697, 487] on button "Submit order" at bounding box center [648, 481] width 368 height 37
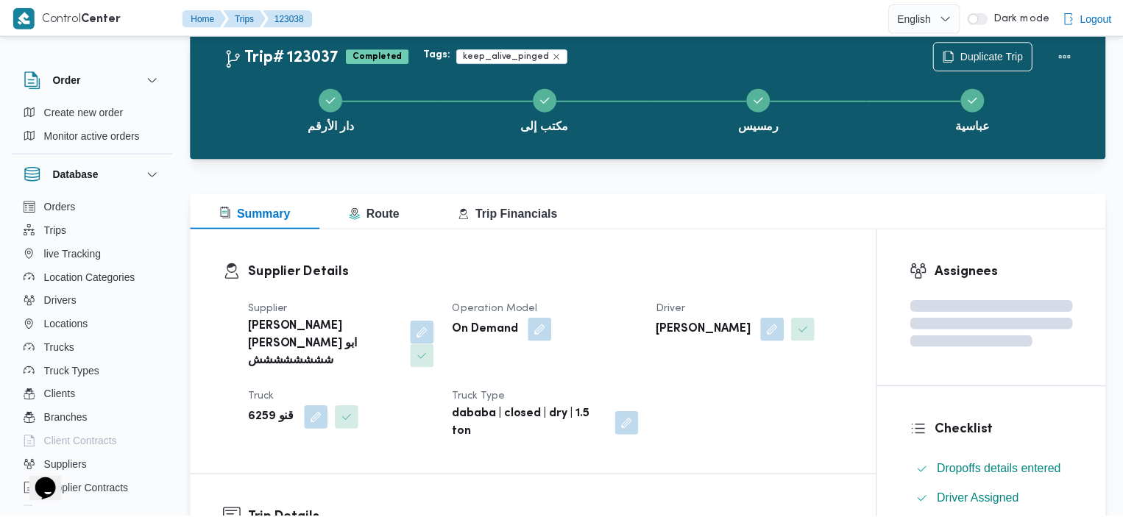
scroll to position [1376, 0]
